Goal: Task Accomplishment & Management: Use online tool/utility

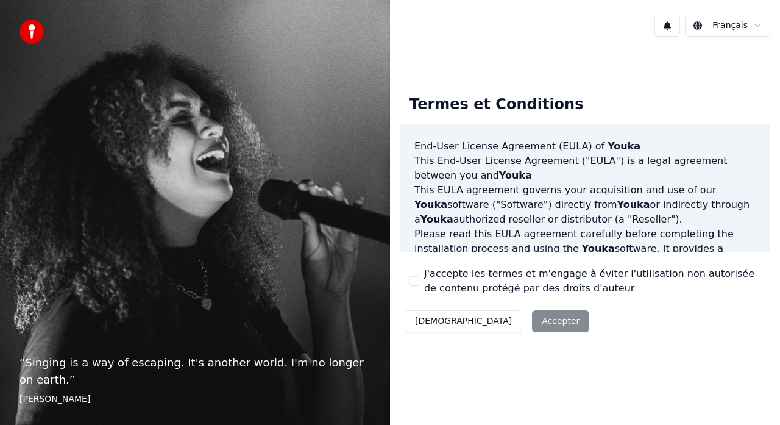
click at [414, 281] on button "J'accepte les termes et m'engage à éviter l'utilisation non autorisée de conten…" at bounding box center [415, 281] width 10 height 10
click at [532, 321] on button "Accepter" at bounding box center [560, 321] width 57 height 22
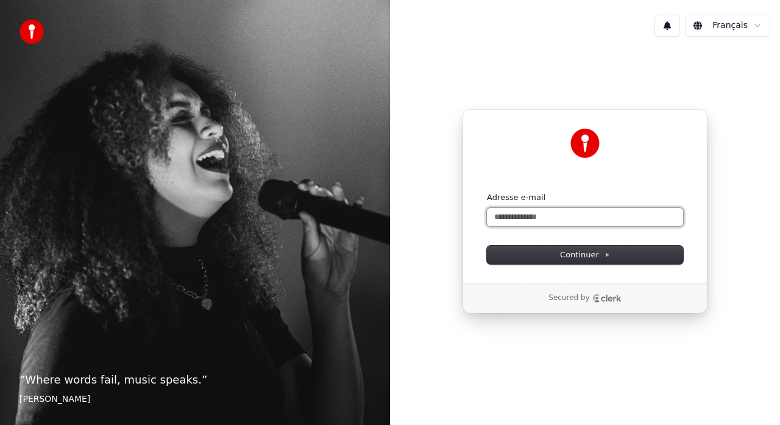
click at [508, 215] on input "Adresse e-mail" at bounding box center [585, 217] width 196 height 18
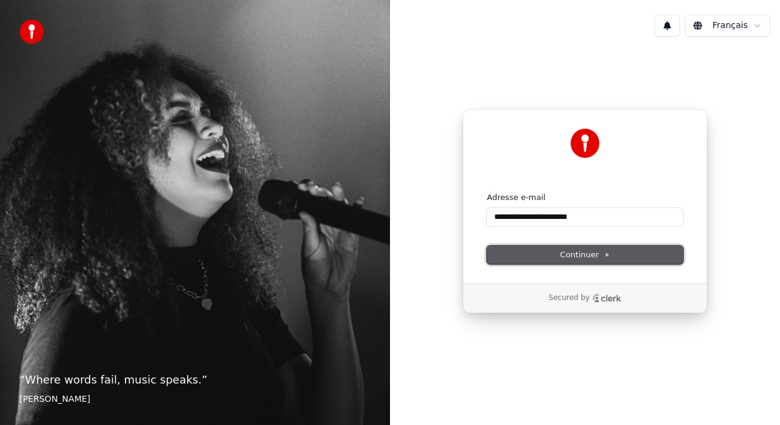
click at [563, 259] on span "Continuer" at bounding box center [585, 254] width 50 height 11
type input "**********"
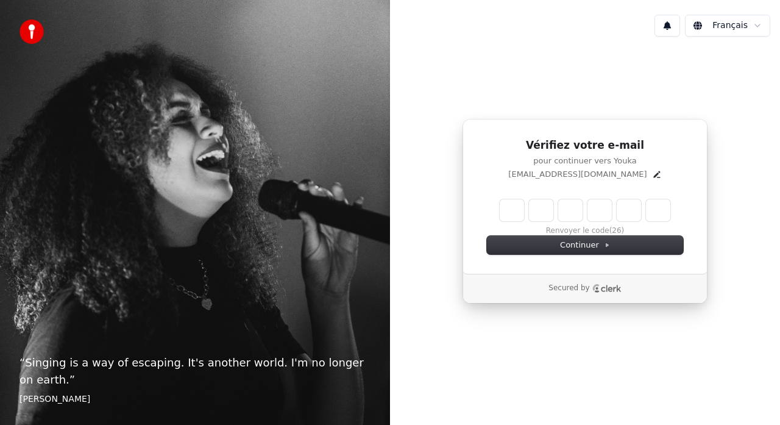
click at [521, 214] on input "Enter verification code" at bounding box center [585, 210] width 171 height 22
type input "******"
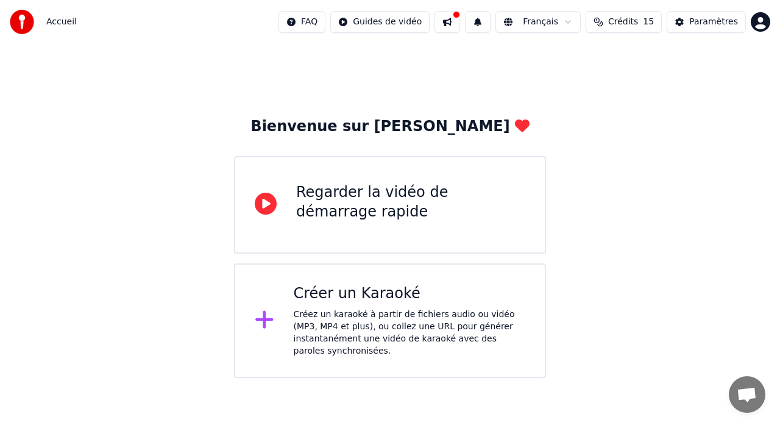
click at [266, 208] on icon at bounding box center [266, 204] width 22 height 22
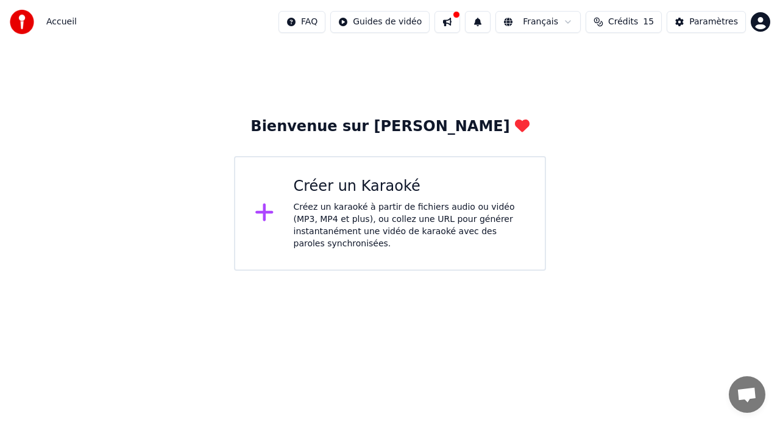
click at [263, 206] on icon at bounding box center [264, 213] width 18 height 18
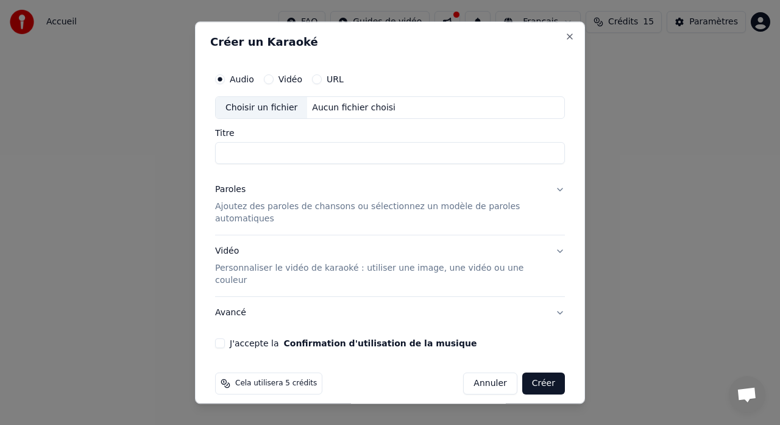
click at [284, 118] on div "Choisir un fichier" at bounding box center [261, 108] width 91 height 22
click at [569, 41] on button "Close" at bounding box center [570, 37] width 10 height 10
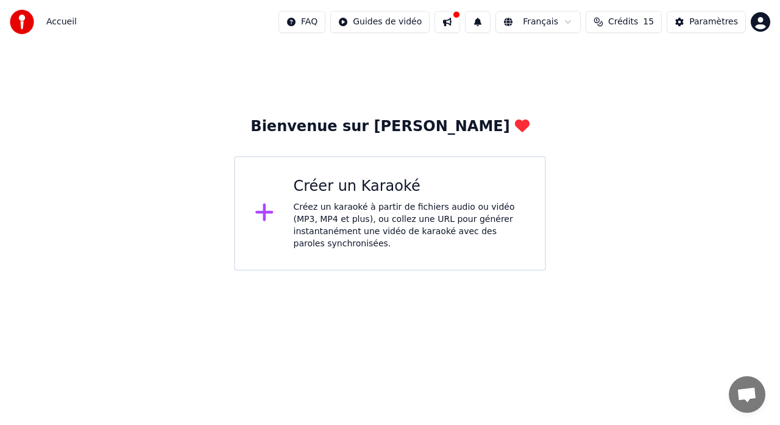
click at [285, 204] on div "Créer un Karaoké Créez un karaoké à partir de fichiers audio ou vidéo (MP3, MP4…" at bounding box center [390, 213] width 312 height 115
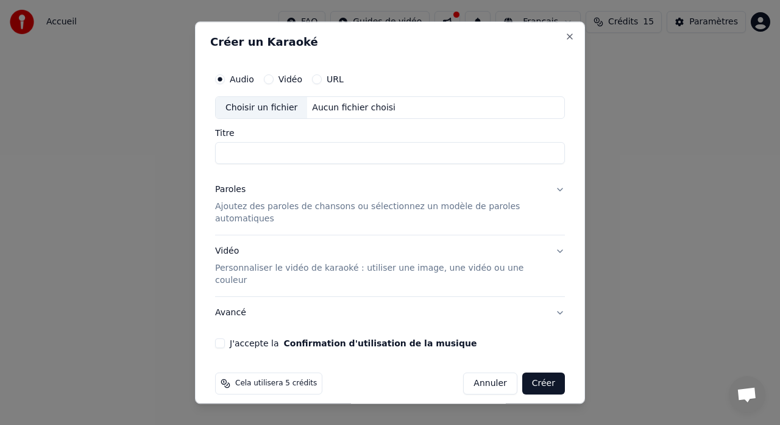
click at [256, 163] on input "Titre" at bounding box center [390, 154] width 350 height 22
click at [263, 263] on p "Personnaliser le vidéo de karaoké : utiliser une image, une vidéo ou une couleur" at bounding box center [380, 275] width 330 height 24
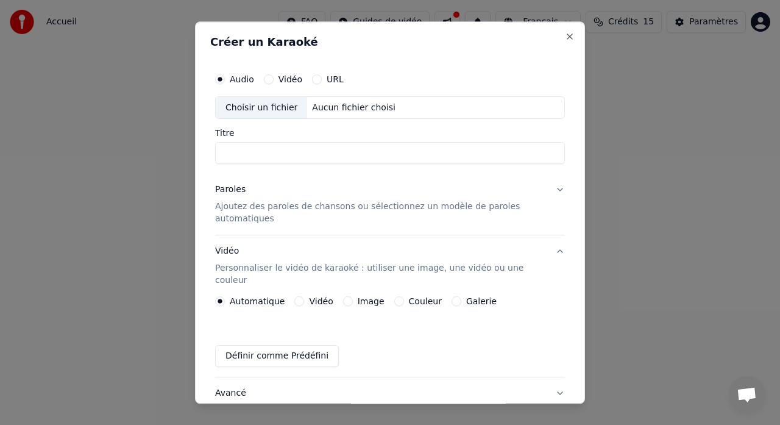
click at [277, 346] on button "Définir comme Prédéfini" at bounding box center [277, 357] width 124 height 22
click at [279, 104] on div "Choisir un fichier" at bounding box center [261, 108] width 91 height 22
click at [267, 79] on button "Vidéo" at bounding box center [269, 79] width 10 height 10
click at [264, 112] on div "Choisir un fichier" at bounding box center [261, 108] width 91 height 22
click at [271, 108] on div "Choisir un fichier" at bounding box center [261, 108] width 91 height 22
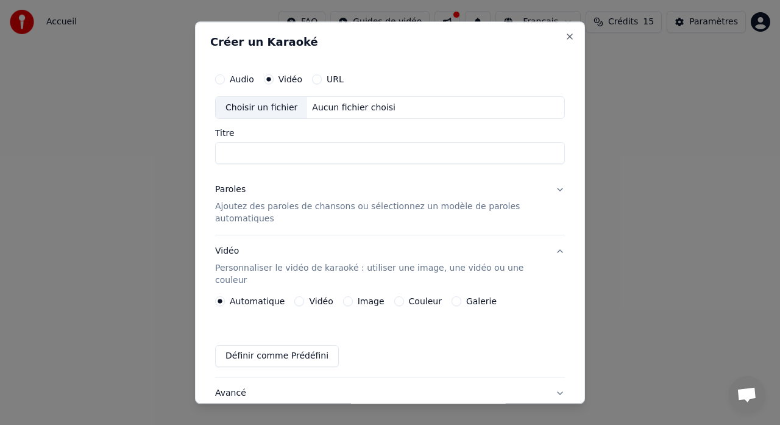
click at [334, 115] on div "Choisir un fichier Aucun fichier choisi" at bounding box center [390, 107] width 350 height 23
click at [317, 79] on button "URL" at bounding box center [317, 79] width 10 height 10
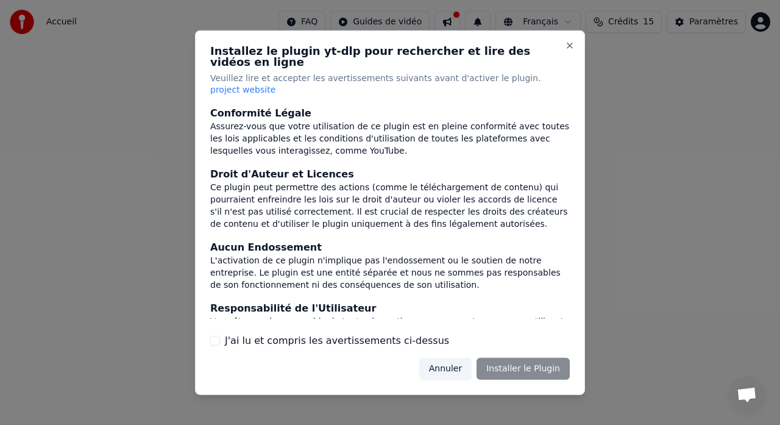
click at [569, 64] on h2 "Installez le plugin yt-dlp pour rechercher et lire des vidéos en ligne" at bounding box center [390, 56] width 360 height 22
click at [569, 50] on button "Close" at bounding box center [570, 45] width 10 height 10
click at [574, 50] on button "Close" at bounding box center [570, 45] width 10 height 10
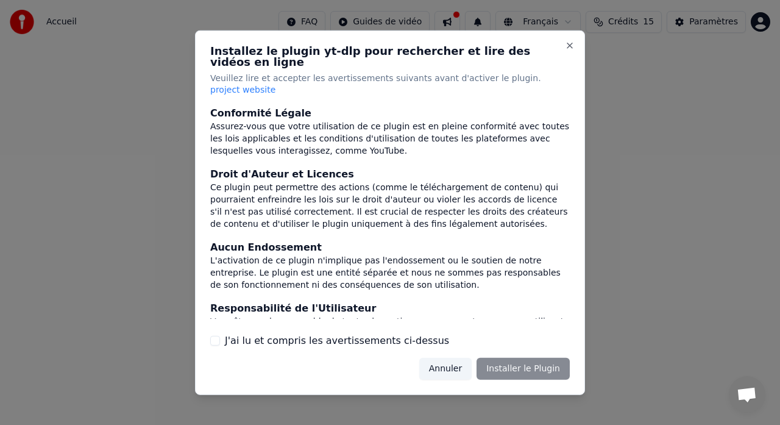
click at [452, 359] on button "Annuler" at bounding box center [445, 369] width 52 height 22
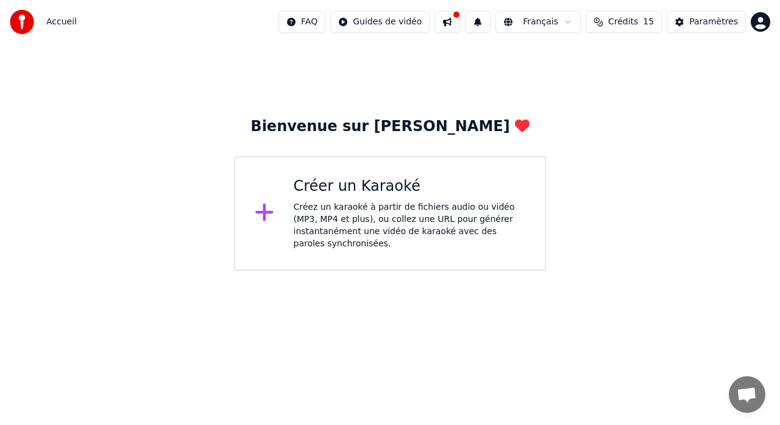
click at [384, 25] on html "Accueil FAQ Guides de vidéo Français Crédits 15 Paramètres Bienvenue sur Youka …" at bounding box center [390, 135] width 780 height 271
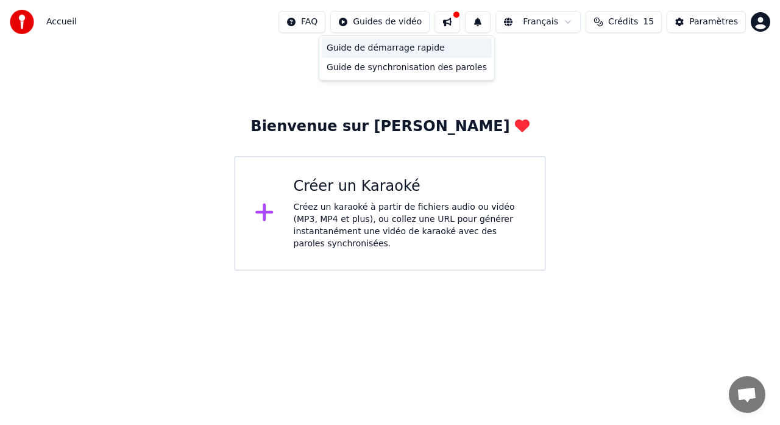
click at [384, 44] on div "Guide de démarrage rapide" at bounding box center [407, 48] width 170 height 20
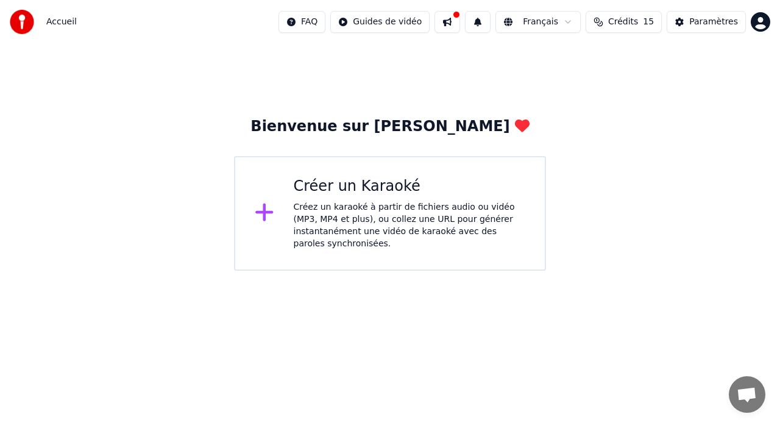
click at [576, 25] on html "Accueil FAQ Guides de vidéo Français Crédits 15 Paramètres Bienvenue sur Youka …" at bounding box center [390, 135] width 780 height 271
click at [692, 24] on html "Accueil FAQ Guides de vidéo Français Crédits 15 Paramètres Bienvenue sur Youka …" at bounding box center [390, 135] width 780 height 271
click at [692, 24] on button "Paramètres" at bounding box center [706, 22] width 79 height 22
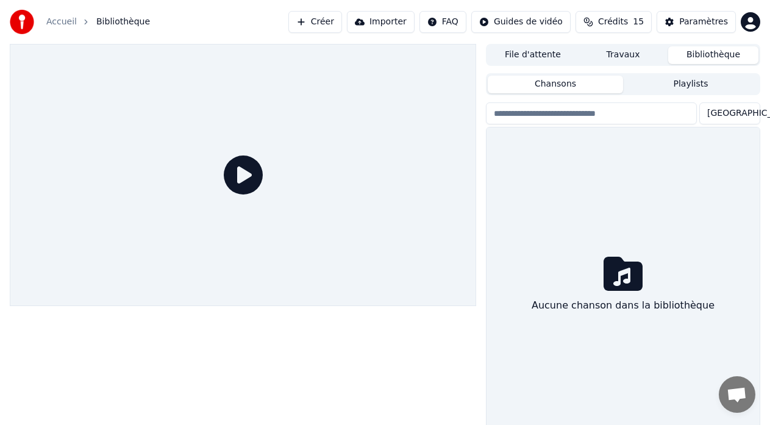
click at [236, 166] on icon at bounding box center [243, 174] width 39 height 39
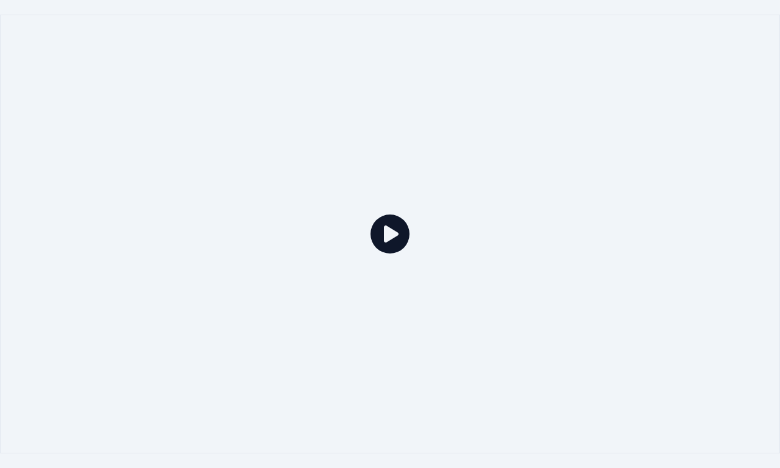
click at [236, 180] on div at bounding box center [390, 234] width 780 height 439
click at [387, 240] on icon at bounding box center [390, 234] width 39 height 39
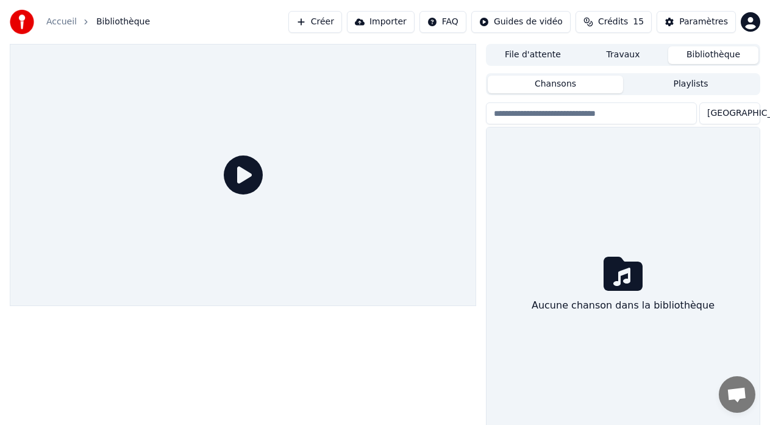
click at [234, 168] on icon at bounding box center [243, 174] width 39 height 39
drag, startPoint x: 234, startPoint y: 168, endPoint x: 234, endPoint y: 182, distance: 14.0
click at [234, 168] on icon at bounding box center [243, 174] width 39 height 39
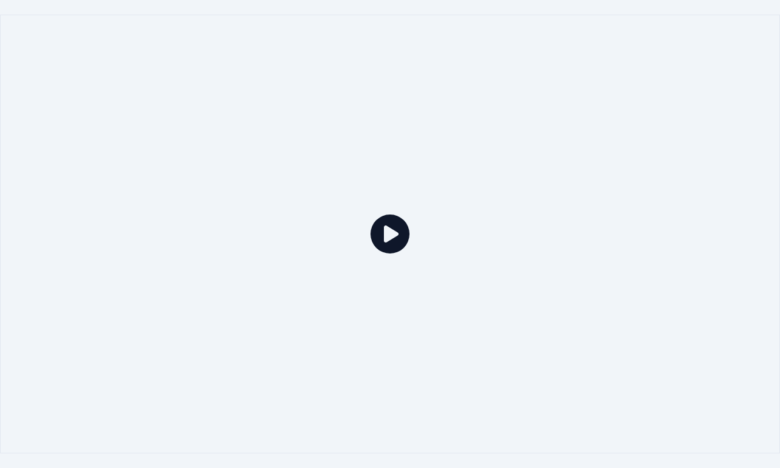
click at [234, 182] on div at bounding box center [390, 234] width 780 height 439
click at [398, 228] on icon at bounding box center [390, 234] width 39 height 39
drag, startPoint x: 398, startPoint y: 228, endPoint x: 398, endPoint y: 214, distance: 14.0
click at [398, 228] on icon at bounding box center [390, 234] width 39 height 39
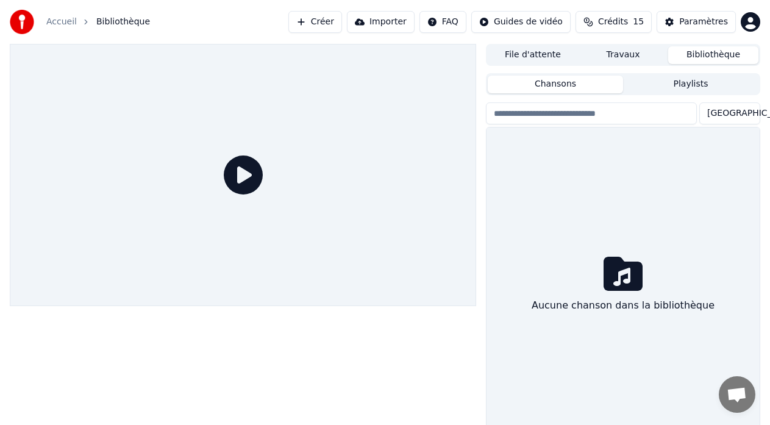
click at [241, 177] on icon at bounding box center [243, 174] width 39 height 39
click at [322, 23] on button "Créer" at bounding box center [315, 22] width 54 height 22
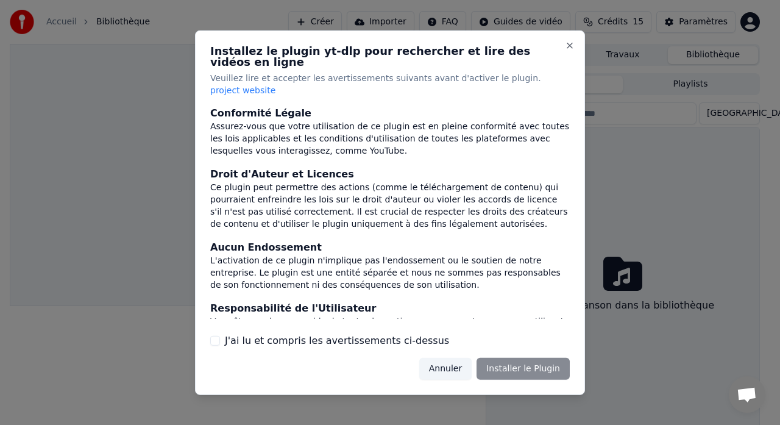
click at [219, 336] on button "J'ai lu et compris les avertissements ci-dessus" at bounding box center [215, 341] width 10 height 10
click at [542, 358] on button "Installer le Plugin" at bounding box center [523, 369] width 93 height 22
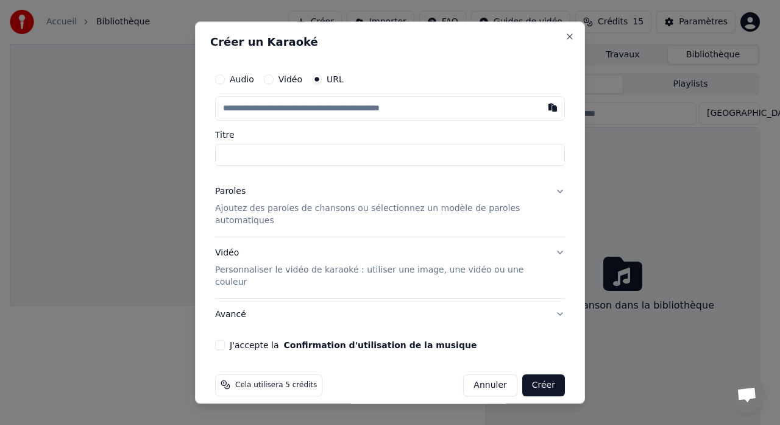
click at [547, 189] on button "Paroles Ajoutez des paroles de chansons ou sélectionnez un modèle de paroles au…" at bounding box center [390, 206] width 350 height 61
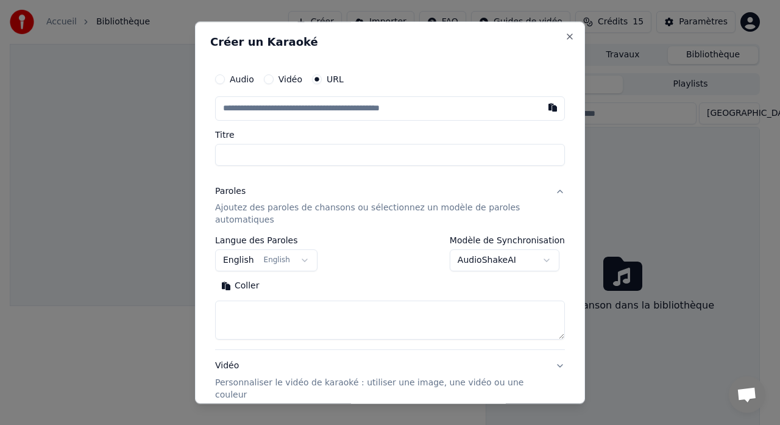
click at [299, 262] on button "English English" at bounding box center [266, 261] width 102 height 22
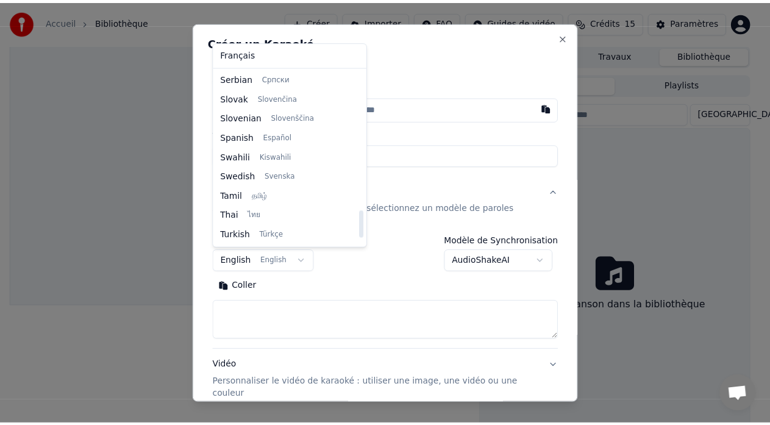
scroll to position [936, 0]
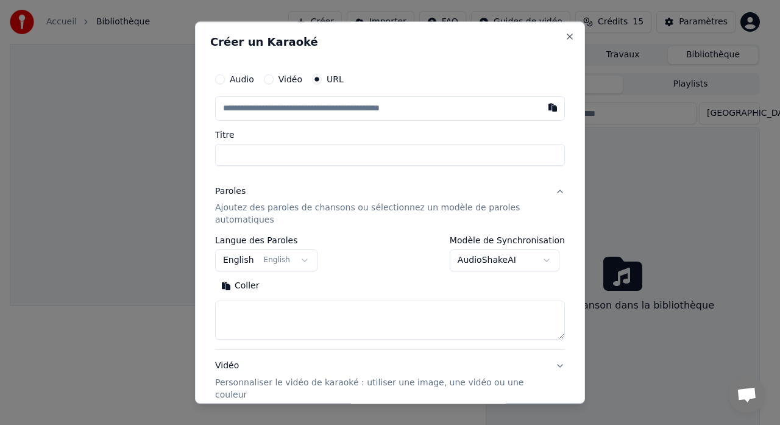
click at [618, 172] on div at bounding box center [390, 212] width 780 height 425
click at [565, 40] on button "Close" at bounding box center [570, 37] width 10 height 10
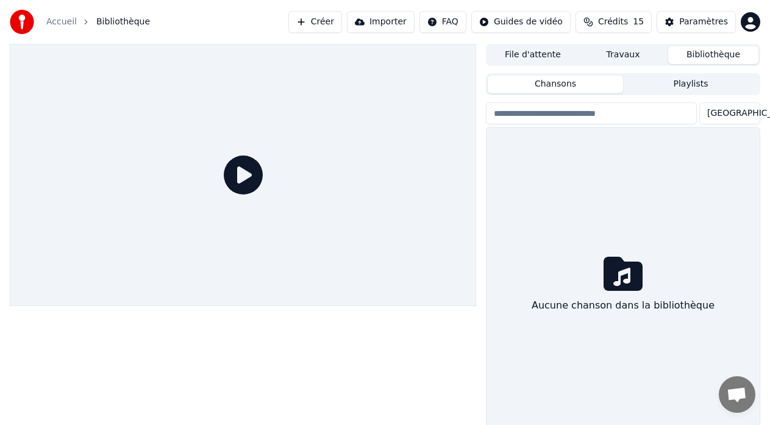
click at [250, 164] on icon at bounding box center [243, 174] width 39 height 39
drag, startPoint x: 250, startPoint y: 164, endPoint x: 250, endPoint y: 178, distance: 14.0
click at [250, 164] on icon at bounding box center [243, 174] width 39 height 39
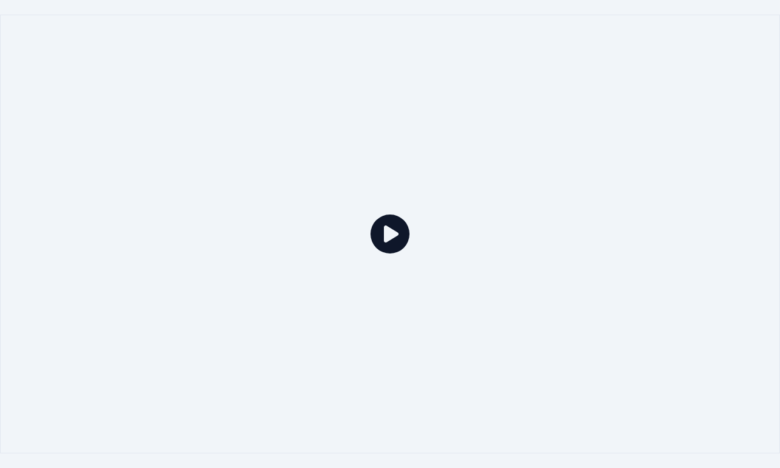
click at [424, 251] on div at bounding box center [390, 234] width 780 height 439
